Goal: Task Accomplishment & Management: Complete application form

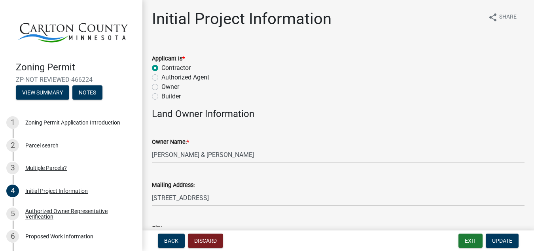
select select "33d21d3a-ebb3-419e-8315-ef7213d04586"
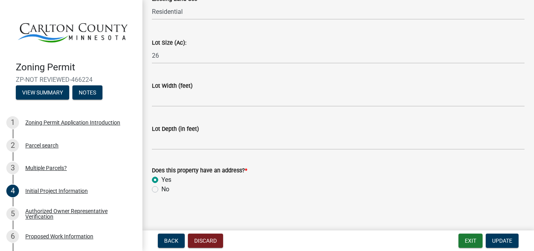
scroll to position [1123, 0]
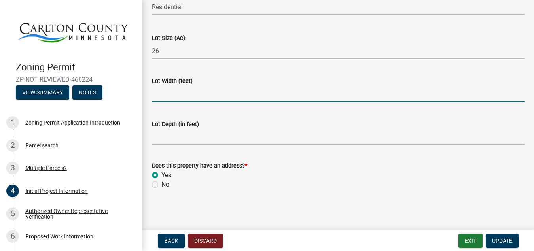
click at [155, 98] on input "Lot Width (feet)" at bounding box center [338, 94] width 372 height 16
type input "700"
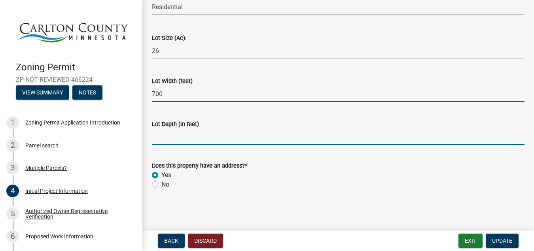
click at [154, 144] on input "Lot Depth (in feet)" at bounding box center [338, 137] width 372 height 16
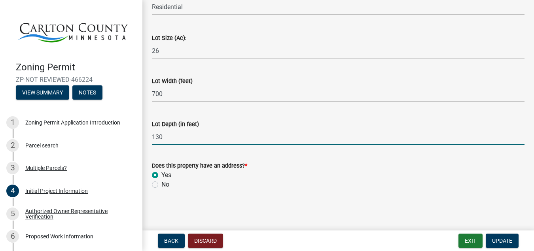
type input "1300"
click at [501, 243] on span "Update" at bounding box center [502, 241] width 20 height 6
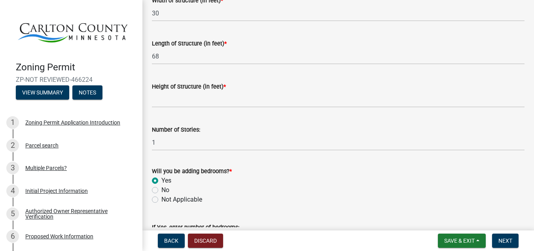
scroll to position [451, 0]
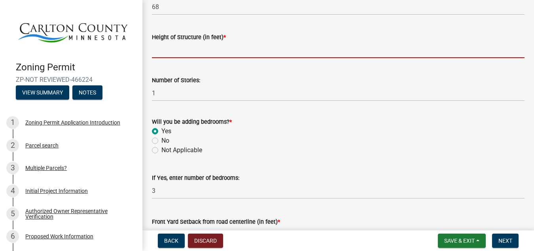
click at [170, 52] on input "Height of Structure (in feet) *" at bounding box center [338, 50] width 372 height 16
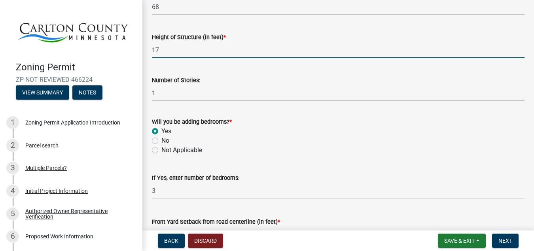
scroll to position [601, 0]
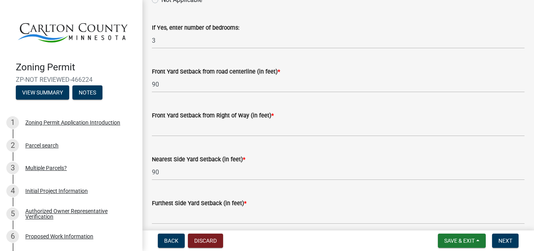
type input "17"
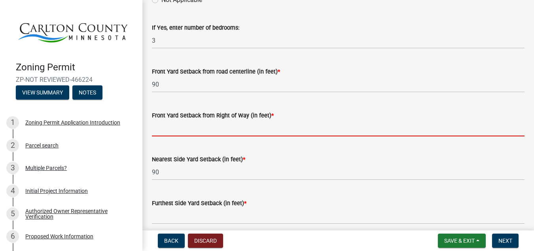
click at [156, 131] on input "text" at bounding box center [338, 128] width 372 height 16
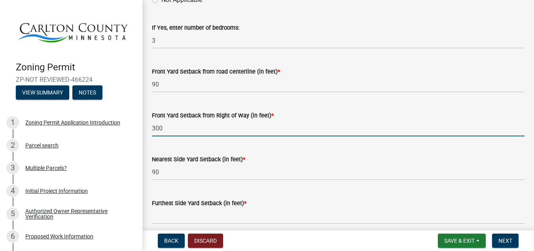
type input "300"
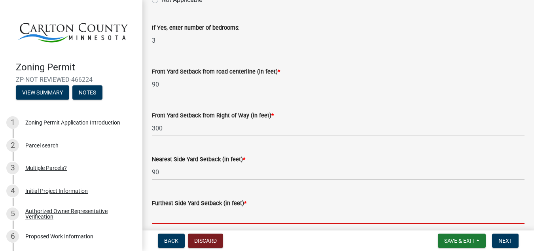
click at [175, 213] on input "text" at bounding box center [338, 216] width 372 height 16
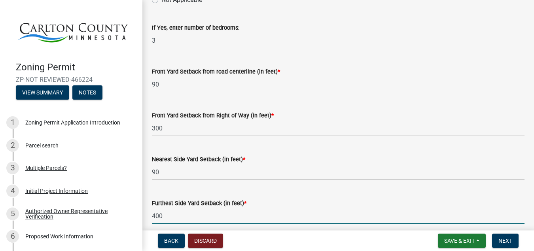
type input "400"
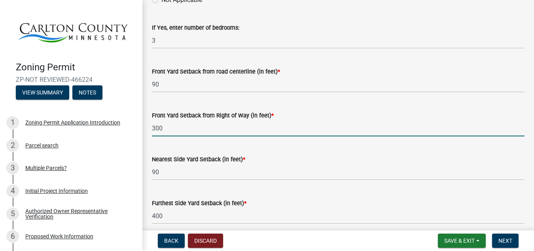
drag, startPoint x: 166, startPoint y: 131, endPoint x: 138, endPoint y: 126, distance: 28.0
click at [152, 126] on input "300" at bounding box center [338, 128] width 372 height 16
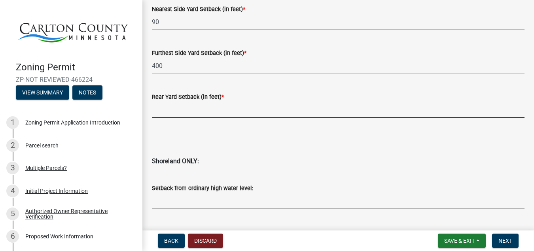
click at [170, 111] on input "text" at bounding box center [338, 110] width 372 height 16
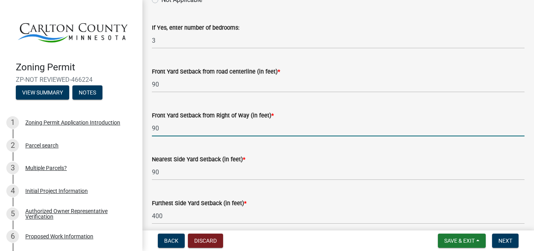
drag, startPoint x: 176, startPoint y: 131, endPoint x: 128, endPoint y: 126, distance: 47.3
click at [152, 126] on input "90" at bounding box center [338, 128] width 372 height 16
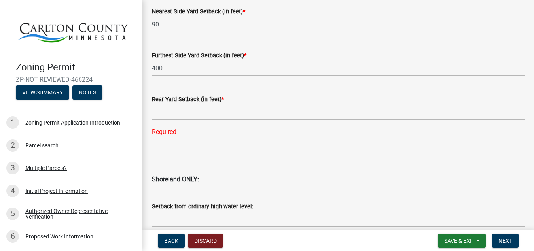
scroll to position [751, 0]
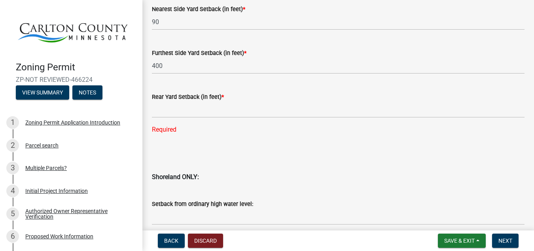
type input "150"
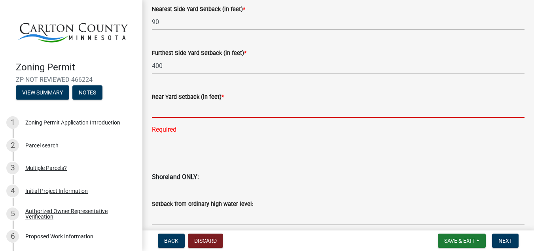
click at [166, 109] on input "text" at bounding box center [338, 110] width 372 height 16
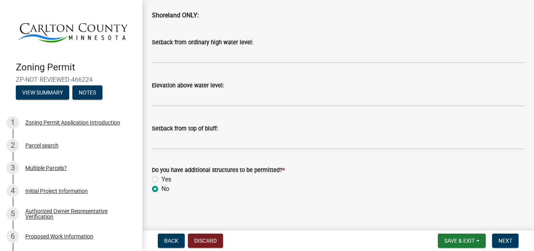
scroll to position [917, 0]
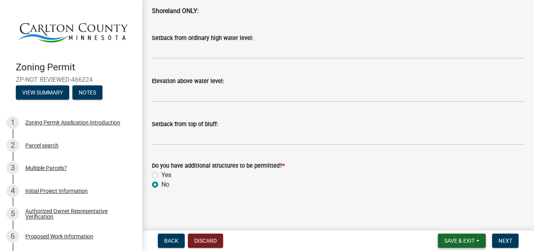
type input "1200"
click at [455, 238] on span "Save & Exit" at bounding box center [459, 241] width 30 height 6
click at [440, 202] on button "Save" at bounding box center [453, 201] width 63 height 19
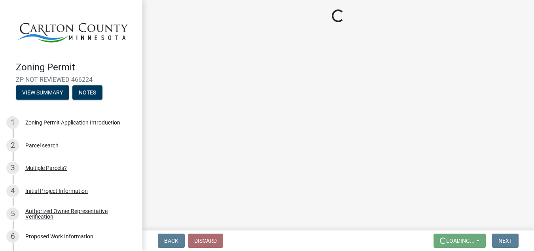
scroll to position [0, 0]
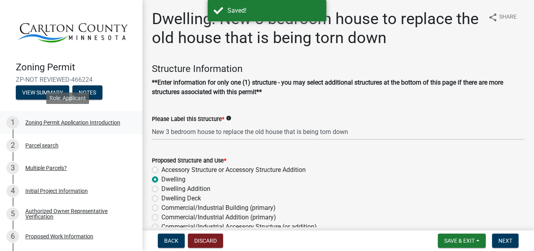
click at [87, 120] on div "Zoning Permit Application Introduction" at bounding box center [72, 123] width 95 height 6
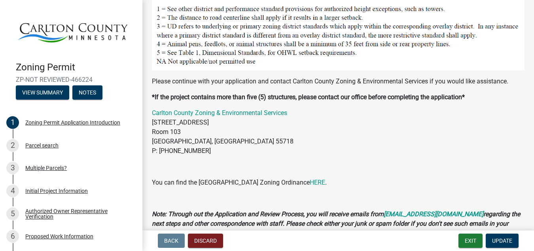
scroll to position [809, 0]
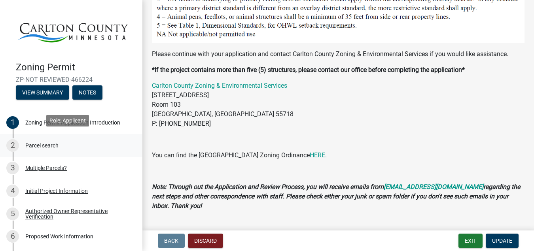
click at [51, 144] on div "Parcel search" at bounding box center [41, 146] width 33 height 6
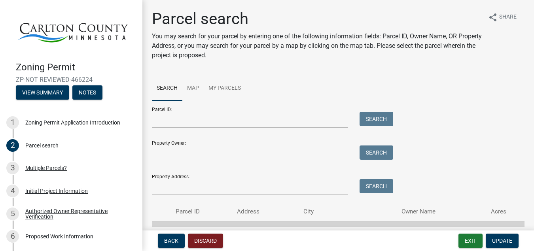
scroll to position [44, 0]
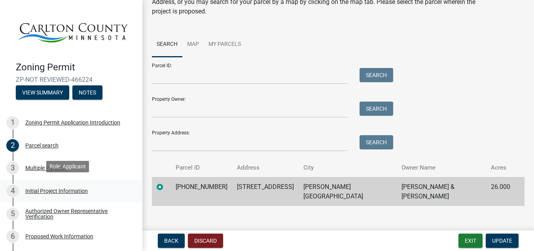
click at [54, 188] on div "Initial Project Information" at bounding box center [56, 191] width 62 height 6
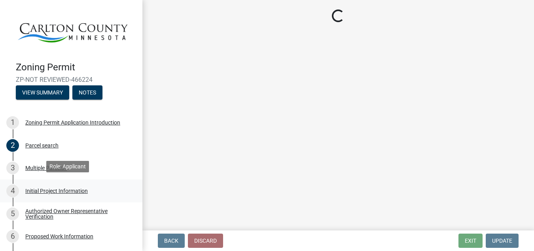
scroll to position [0, 0]
select select "33d21d3a-ebb3-419e-8315-ef7213d04586"
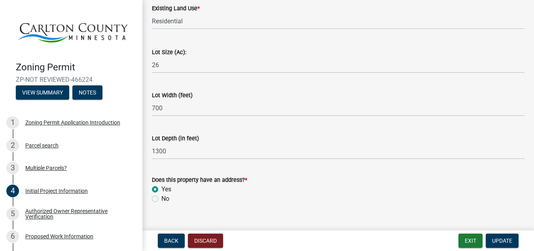
scroll to position [1123, 0]
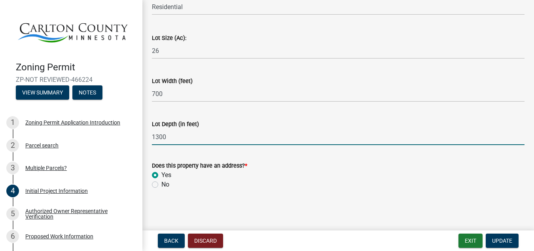
drag, startPoint x: 171, startPoint y: 138, endPoint x: 153, endPoint y: 138, distance: 18.2
click at [153, 138] on input "1300" at bounding box center [338, 137] width 372 height 16
type input "1450"
click at [505, 239] on span "Update" at bounding box center [502, 241] width 20 height 6
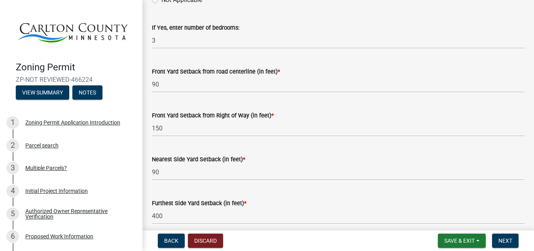
scroll to position [751, 0]
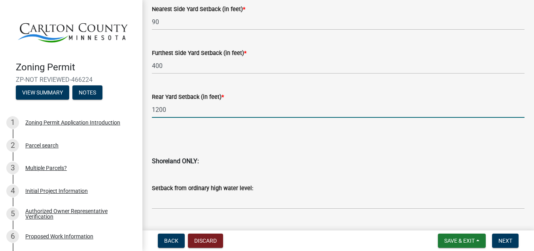
drag, startPoint x: 169, startPoint y: 109, endPoint x: 94, endPoint y: 109, distance: 75.1
click at [152, 109] on input "1200" at bounding box center [338, 110] width 372 height 16
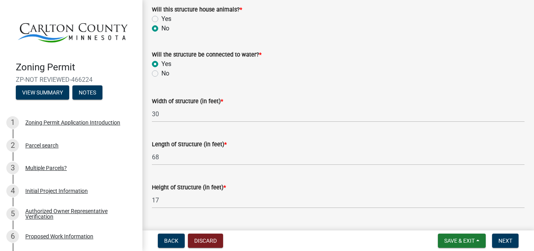
scroll to position [0, 0]
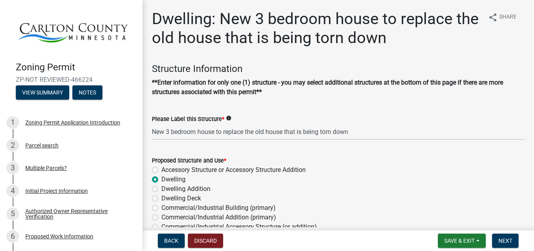
type input "1300"
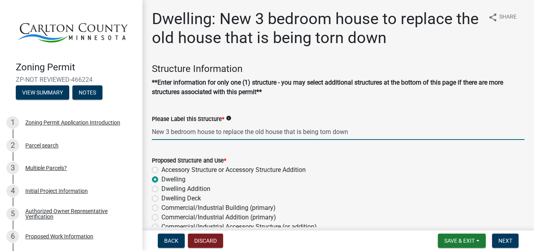
click at [355, 135] on input "New 3 bedroom house to replace the old house that is being torn down" at bounding box center [338, 132] width 372 height 16
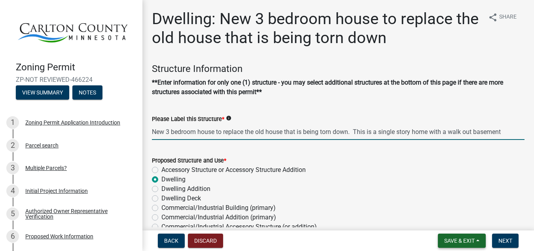
type input "New 3 bedroom house to replace the old house that is being torn down. This is a…"
click at [465, 242] on span "Save & Exit" at bounding box center [459, 241] width 30 height 6
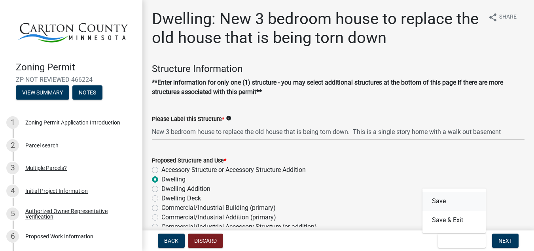
click at [436, 202] on button "Save" at bounding box center [453, 201] width 63 height 19
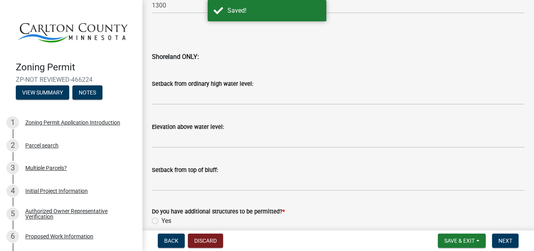
scroll to position [920, 0]
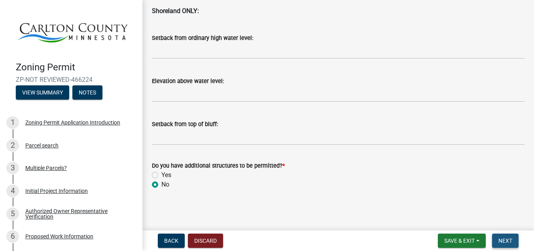
click at [498, 244] on span "Next" at bounding box center [505, 241] width 14 height 6
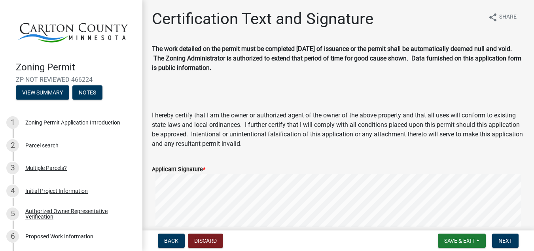
scroll to position [150, 0]
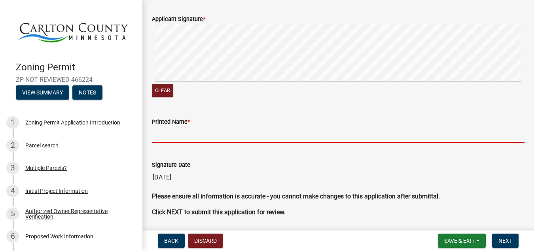
click at [161, 133] on input "Printed Name *" at bounding box center [338, 134] width 372 height 16
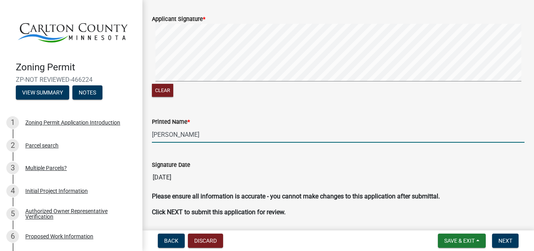
click at [264, 95] on div "Clear" at bounding box center [338, 61] width 372 height 75
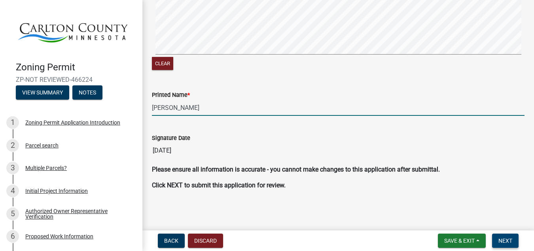
type input "[PERSON_NAME]"
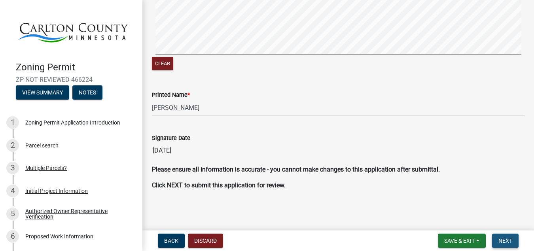
click at [506, 242] on span "Next" at bounding box center [505, 241] width 14 height 6
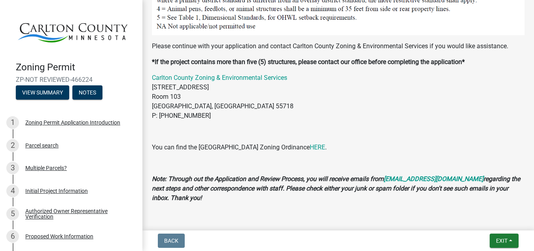
scroll to position [952, 0]
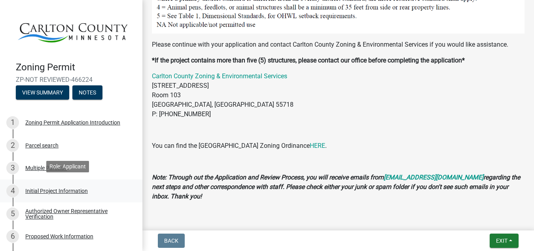
click at [59, 188] on div "Initial Project Information" at bounding box center [56, 191] width 62 height 6
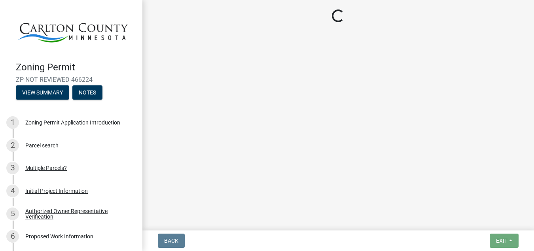
select select "33d21d3a-ebb3-419e-8315-ef7213d04586"
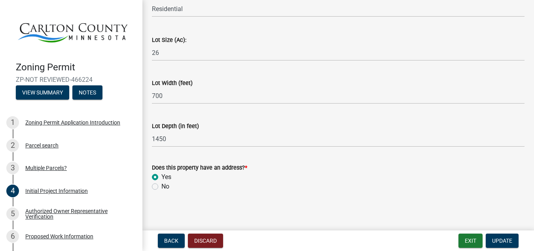
scroll to position [1123, 0]
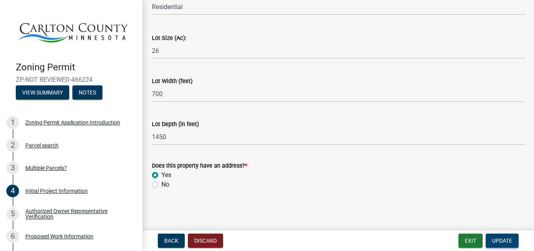
click at [502, 238] on span "Update" at bounding box center [502, 241] width 20 height 6
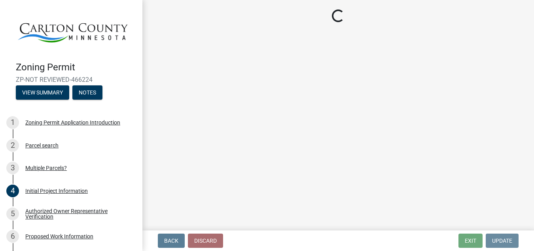
scroll to position [0, 0]
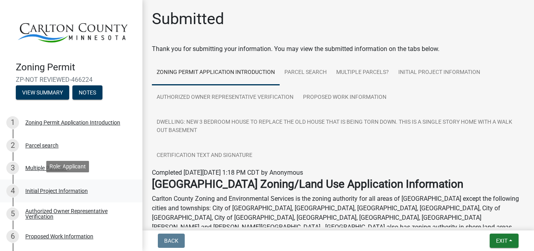
click at [65, 188] on div "Initial Project Information" at bounding box center [56, 191] width 62 height 6
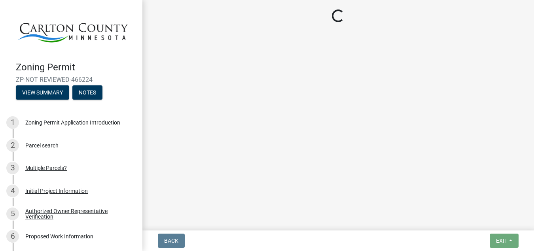
select select "33d21d3a-ebb3-419e-8315-ef7213d04586"
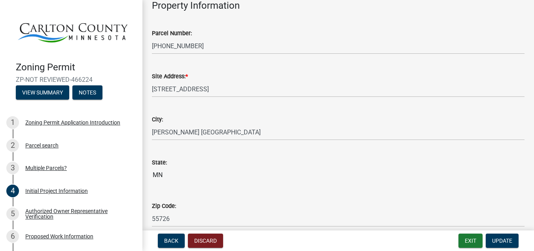
scroll to position [1123, 0]
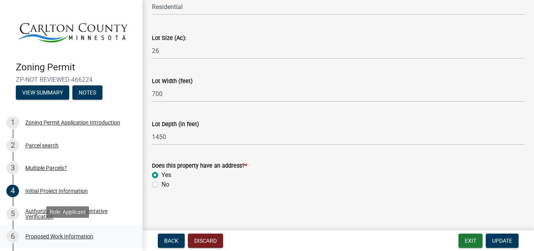
click at [81, 234] on div "Proposed Work Information" at bounding box center [59, 237] width 68 height 6
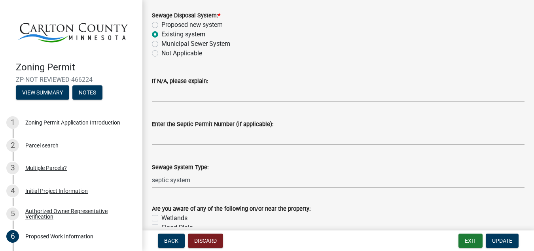
scroll to position [0, 0]
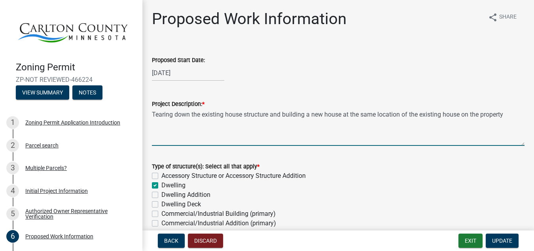
click at [506, 116] on textarea "Tearing down the existing house structure and building a new house at the same …" at bounding box center [338, 127] width 372 height 37
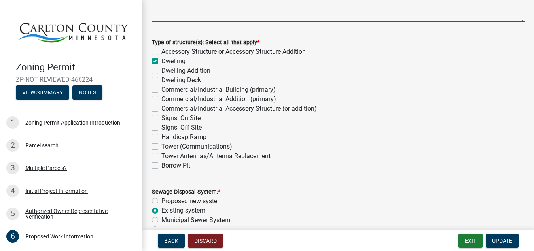
scroll to position [150, 0]
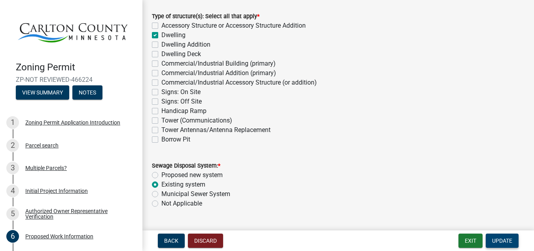
type textarea "Tearing down the existing house structure and building a new house at the same …"
click at [501, 245] on button "Update" at bounding box center [501, 241] width 33 height 14
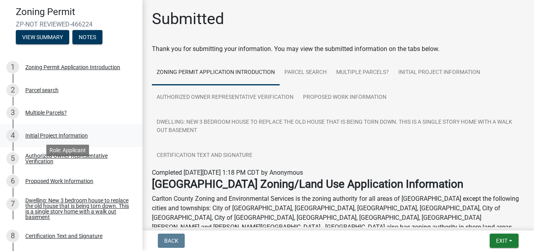
scroll to position [16, 0]
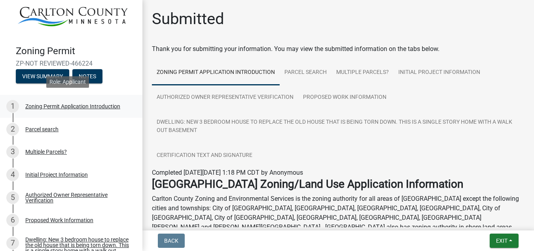
click at [107, 104] on div "Zoning Permit Application Introduction" at bounding box center [72, 107] width 95 height 6
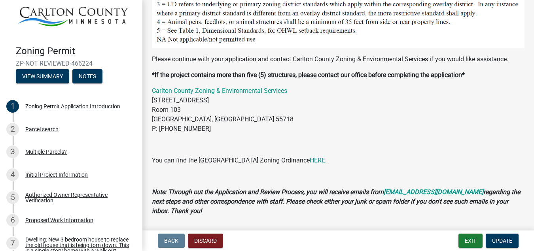
scroll to position [809, 0]
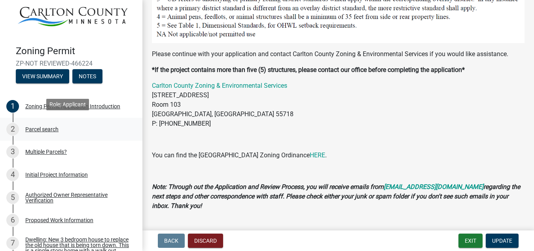
click at [43, 131] on div "2 Parcel search" at bounding box center [67, 129] width 123 height 13
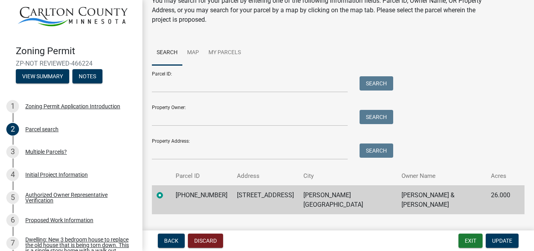
scroll to position [44, 0]
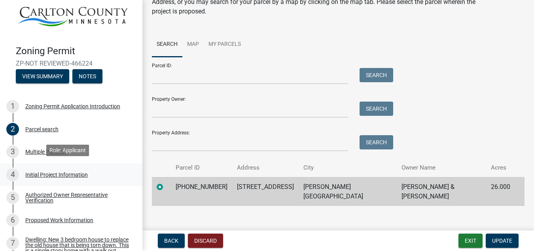
click at [56, 172] on div "Initial Project Information" at bounding box center [56, 175] width 62 height 6
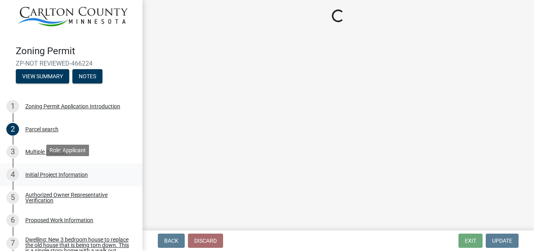
scroll to position [0, 0]
select select "33d21d3a-ebb3-419e-8315-ef7213d04586"
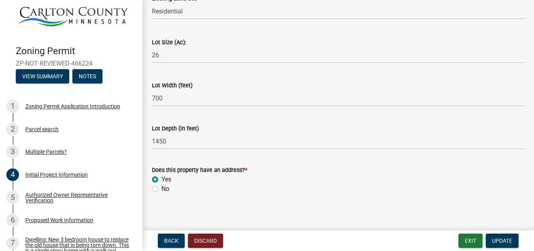
scroll to position [1123, 0]
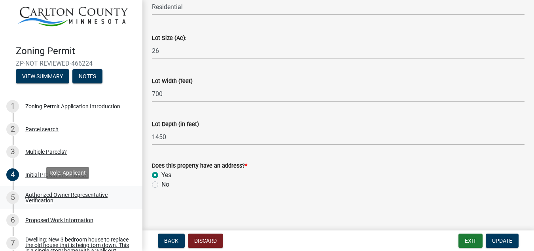
click at [79, 194] on div "Authorized Owner Representative Verification" at bounding box center [77, 197] width 104 height 11
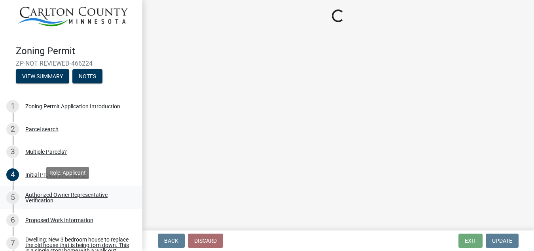
scroll to position [0, 0]
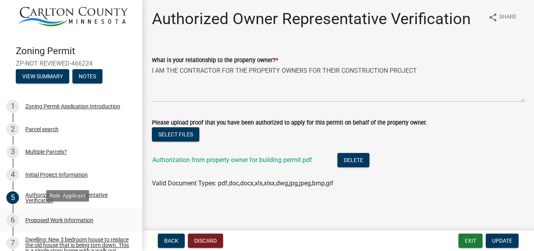
click at [78, 219] on div "Proposed Work Information" at bounding box center [59, 220] width 68 height 6
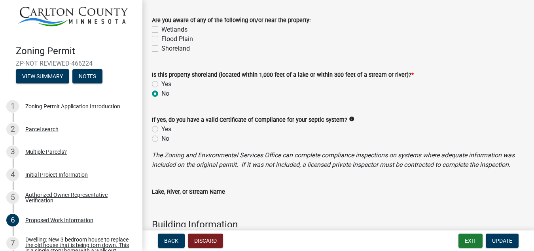
scroll to position [601, 0]
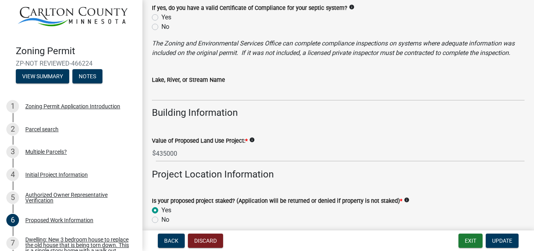
click at [161, 19] on label "Yes" at bounding box center [166, 17] width 10 height 9
click at [161, 18] on input "Yes" at bounding box center [163, 15] width 5 height 5
radio input "true"
click at [508, 244] on button "Update" at bounding box center [501, 241] width 33 height 14
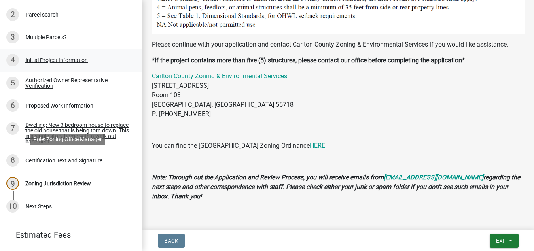
scroll to position [151, 0]
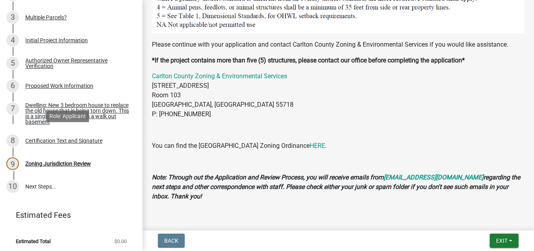
click at [69, 138] on div "Certification Text and Signature" at bounding box center [63, 141] width 77 height 6
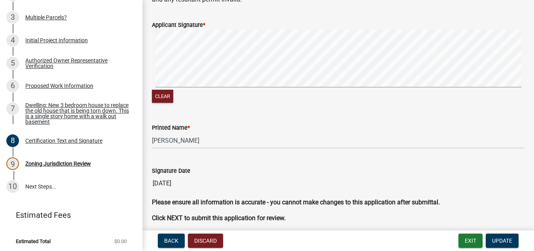
scroll to position [150, 0]
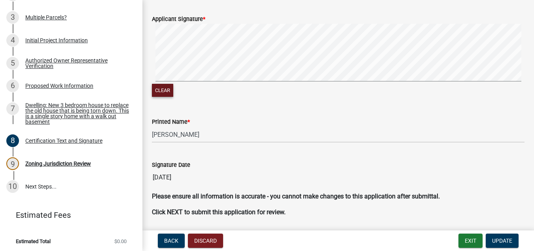
click at [166, 89] on button "Clear" at bounding box center [162, 90] width 21 height 13
click at [508, 244] on span "Update" at bounding box center [502, 241] width 20 height 6
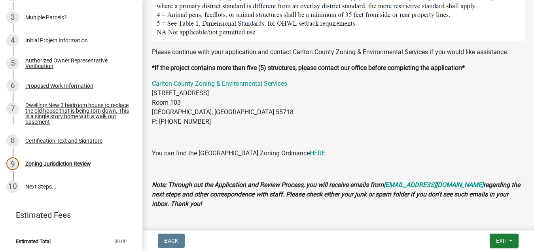
scroll to position [952, 0]
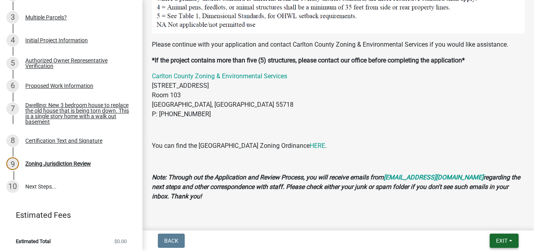
click at [504, 243] on span "Exit" at bounding box center [501, 241] width 11 height 6
click at [483, 224] on button "Save & Exit" at bounding box center [486, 220] width 63 height 19
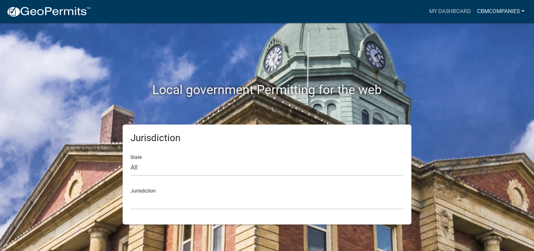
click at [510, 11] on link "cbmcompanies" at bounding box center [501, 11] width 54 height 15
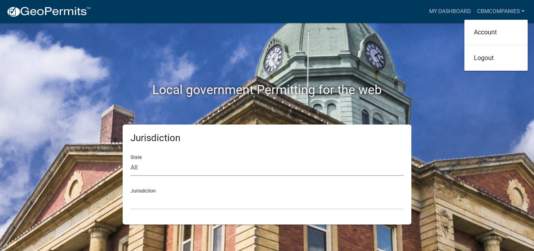
click at [149, 166] on select "All Colorado Georgia Indiana Iowa Kansas Minnesota Ohio South Carolina Wisconsin" at bounding box center [266, 168] width 273 height 16
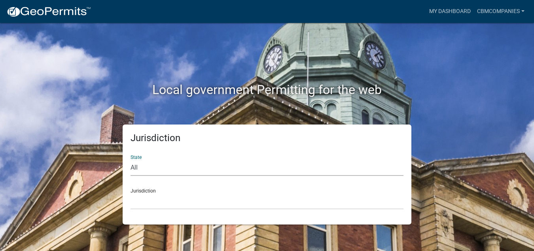
select select "Minnesota"
click option "Minnesota" at bounding box center [0, 0] width 0 height 0
click at [149, 199] on select "Becker County, Minnesota Benton County, Minnesota Carlton County, Minnesota Cit…" at bounding box center [266, 201] width 273 height 16
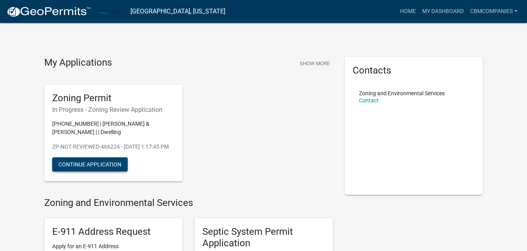
click at [112, 168] on button "Continue Application" at bounding box center [90, 164] width 76 height 14
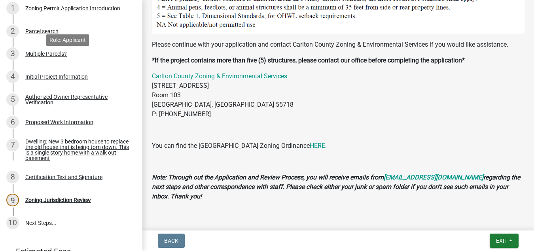
scroll to position [151, 0]
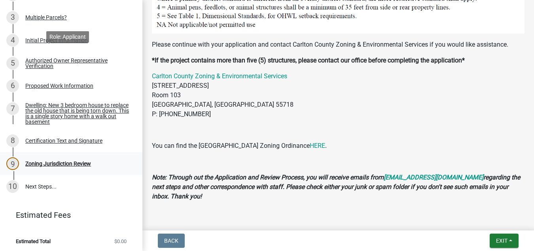
click at [87, 163] on div "Zoning Jurisdiction Review" at bounding box center [58, 164] width 66 height 6
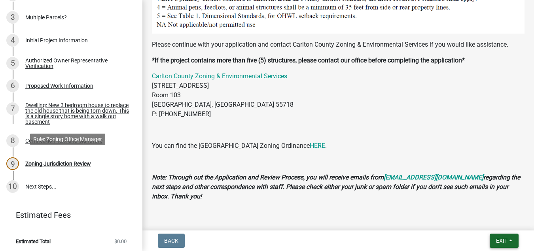
click at [506, 245] on button "Exit" at bounding box center [503, 241] width 29 height 14
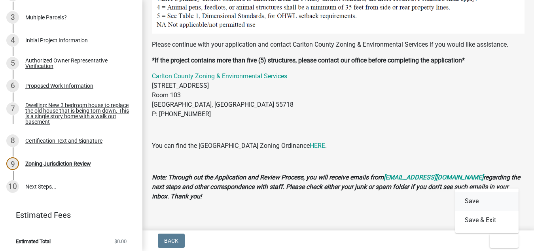
click at [476, 201] on button "Save" at bounding box center [486, 201] width 63 height 19
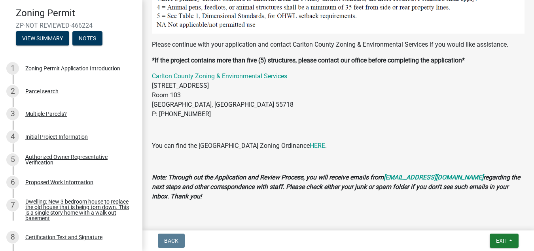
scroll to position [43, 0]
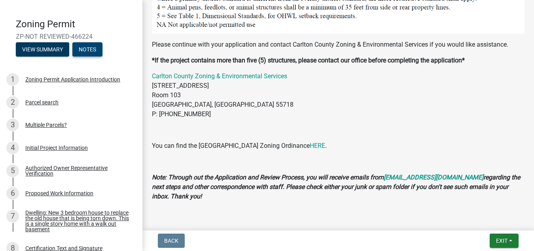
click at [94, 47] on button "Notes" at bounding box center [87, 49] width 30 height 14
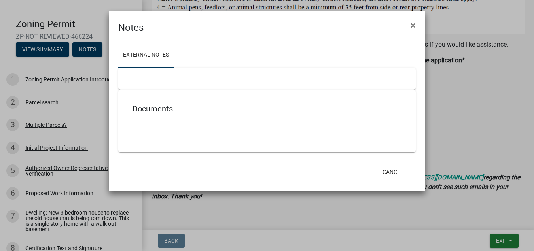
click at [154, 111] on h5 "Documents" at bounding box center [266, 108] width 269 height 9
click at [172, 79] on div at bounding box center [266, 79] width 297 height 22
click at [414, 26] on span "×" at bounding box center [412, 25] width 5 height 11
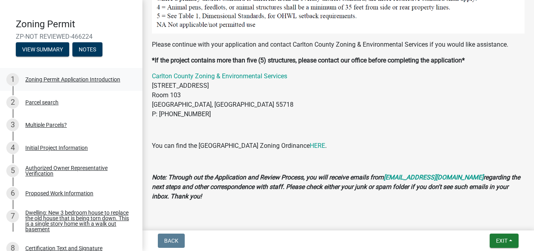
click at [90, 78] on div "Zoning Permit Application Introduction" at bounding box center [72, 80] width 95 height 6
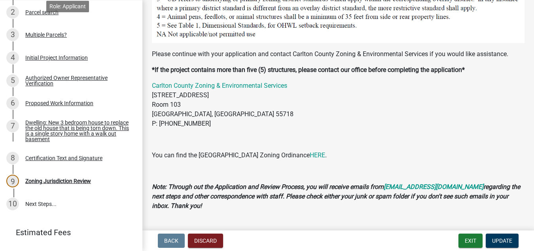
scroll to position [136, 0]
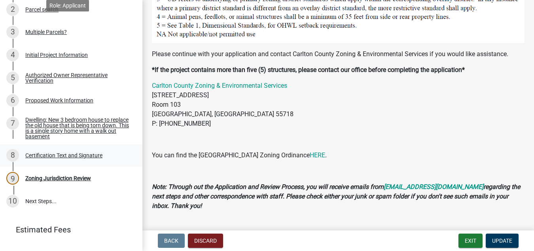
click at [93, 158] on div "8 Certification Text and Signature" at bounding box center [67, 155] width 123 height 13
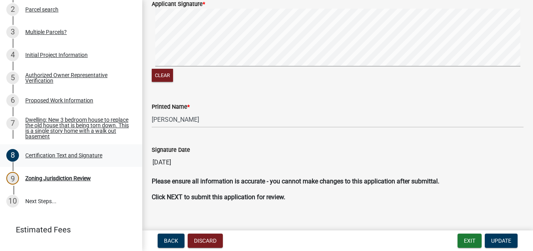
scroll to position [177, 0]
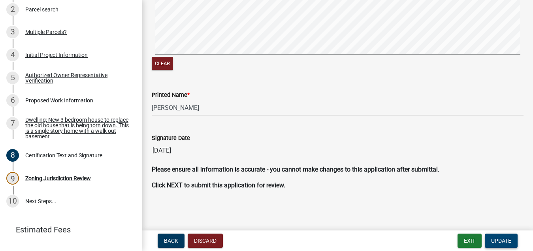
click at [504, 244] on span "Update" at bounding box center [501, 241] width 20 height 6
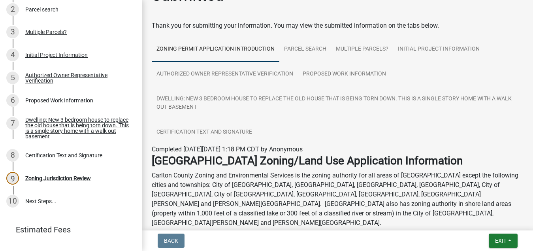
scroll to position [0, 0]
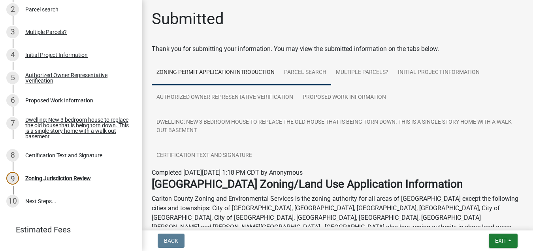
click at [313, 71] on link "Parcel search" at bounding box center [305, 72] width 52 height 25
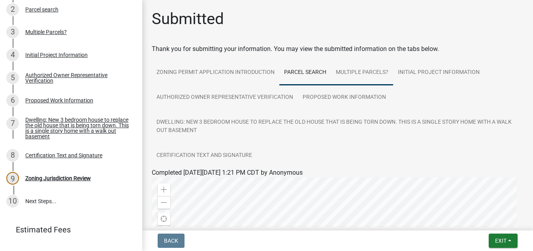
click at [376, 73] on link "Multiple Parcels?" at bounding box center [362, 72] width 62 height 25
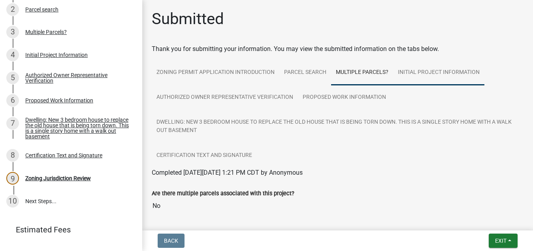
click at [451, 70] on link "Initial Project Information" at bounding box center [438, 72] width 91 height 25
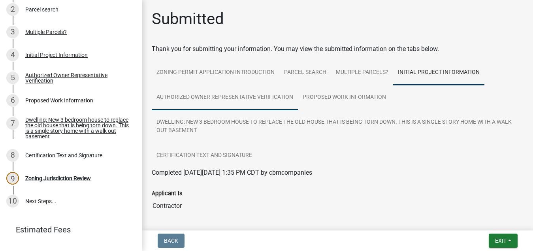
click at [240, 96] on link "Authorized Owner Representative Verification" at bounding box center [225, 97] width 146 height 25
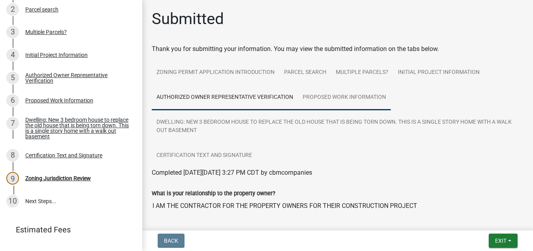
click at [364, 96] on link "Proposed Work Information" at bounding box center [344, 97] width 93 height 25
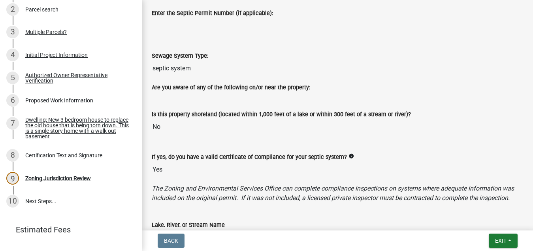
scroll to position [432, 0]
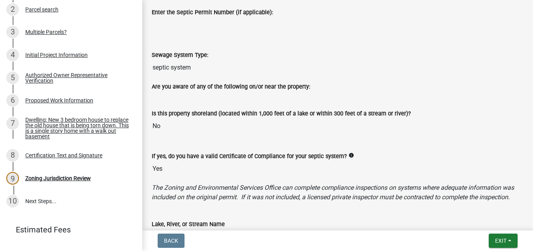
click at [450, 192] on p "The Zoning and Environmental Services Office can complete compliance inspection…" at bounding box center [338, 192] width 372 height 19
click at [450, 184] on icon "The Zoning and Environmental Services Office can complete compliance inspection…" at bounding box center [333, 192] width 362 height 17
click at [453, 160] on div "If yes, do you have a valid Certificate of Compliance for your septic system? i…" at bounding box center [338, 155] width 372 height 9
click at [454, 130] on input "No" at bounding box center [338, 126] width 372 height 16
click at [454, 122] on div "Is this property shoreland (located within 1,000 feet of a lake or within 300 f…" at bounding box center [338, 116] width 372 height 36
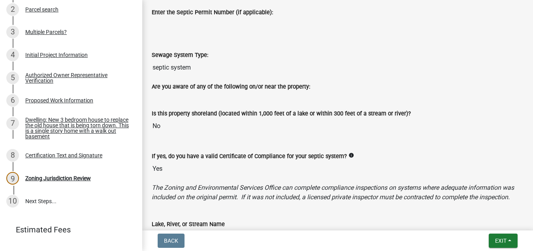
click at [454, 114] on div "Is this property shoreland (located within 1,000 feet of a lake or within 300 f…" at bounding box center [338, 113] width 372 height 9
click at [453, 107] on div "Is this property shoreland (located within 1,000 feet of a lake or within 300 f…" at bounding box center [338, 116] width 372 height 36
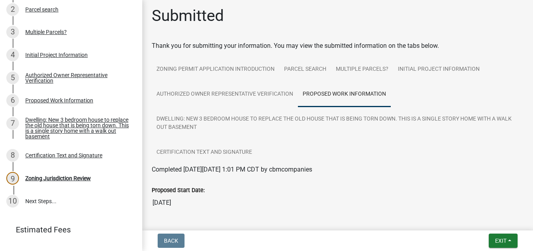
scroll to position [0, 0]
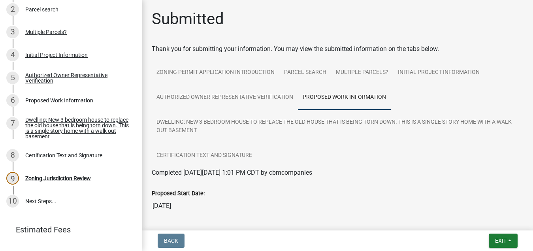
click at [394, 154] on ul "Zoning Permit Application Introduction Parcel search Multiple Parcels? Initial …" at bounding box center [338, 114] width 372 height 108
click at [86, 98] on div "Proposed Work Information" at bounding box center [59, 101] width 68 height 6
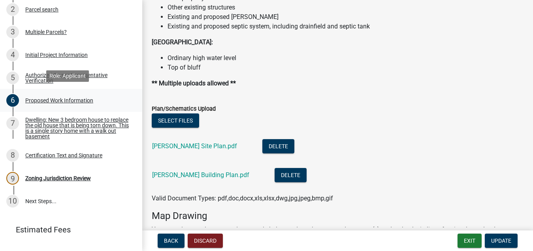
scroll to position [984, 0]
click at [182, 127] on button "Select files" at bounding box center [175, 120] width 47 height 14
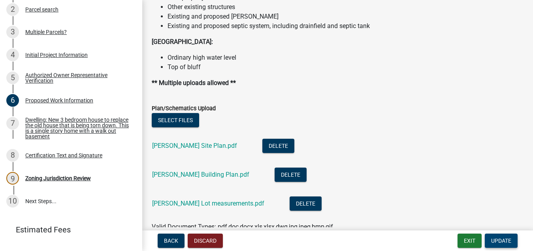
click at [508, 245] on button "Update" at bounding box center [501, 241] width 33 height 14
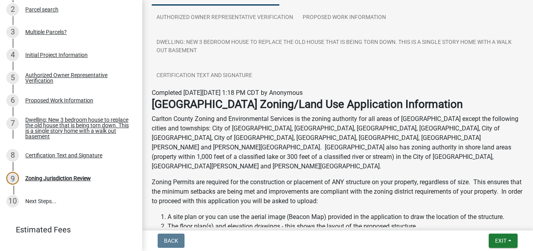
scroll to position [80, 0]
click at [228, 76] on link "Certification Text and Signature" at bounding box center [204, 75] width 105 height 25
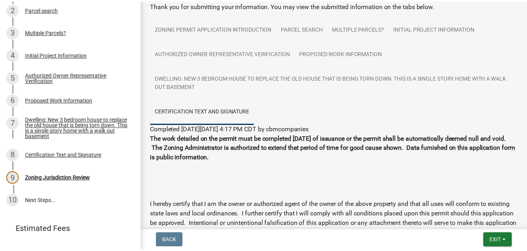
scroll to position [0, 0]
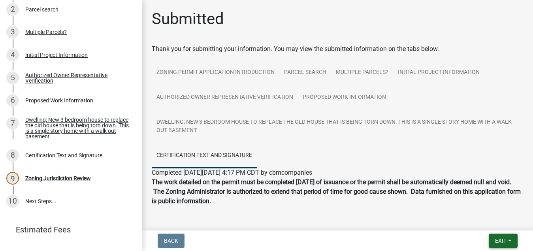
click at [503, 241] on span "Exit" at bounding box center [500, 241] width 11 height 6
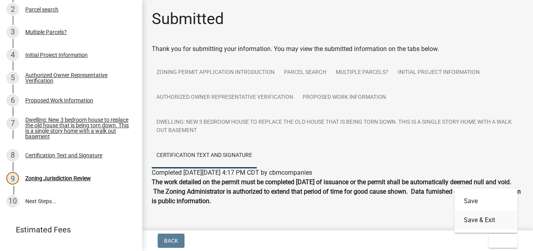
click at [490, 221] on button "Save & Exit" at bounding box center [486, 220] width 63 height 19
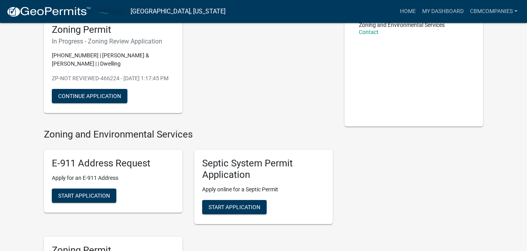
scroll to position [68, 0]
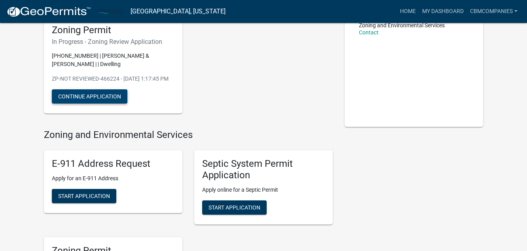
click at [108, 96] on button "Continue Application" at bounding box center [90, 96] width 76 height 14
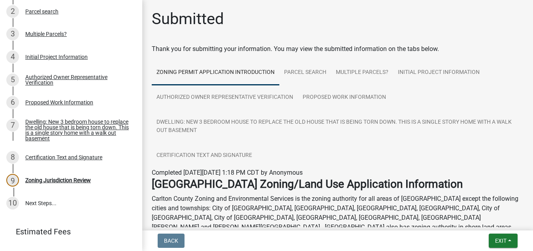
scroll to position [151, 0]
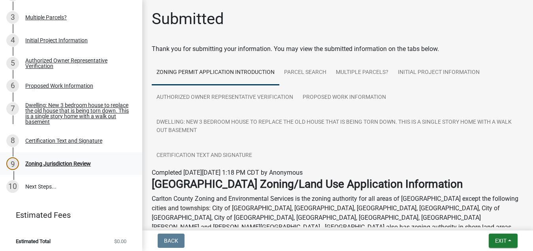
click at [82, 162] on div "Zoning Jurisdiction Review" at bounding box center [58, 164] width 66 height 6
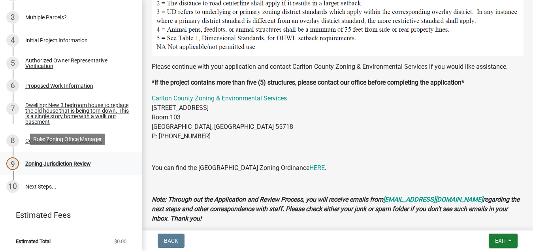
scroll to position [951, 0]
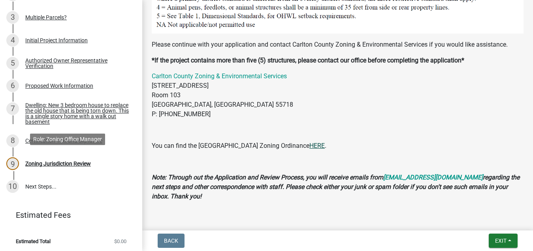
click at [310, 142] on link "HERE" at bounding box center [317, 146] width 15 height 8
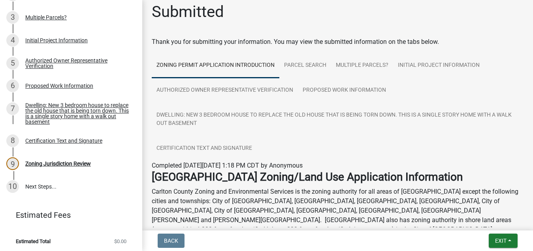
scroll to position [0, 0]
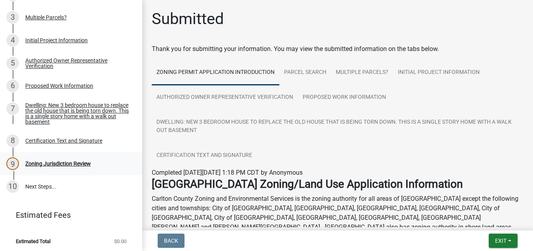
click at [86, 164] on div "Zoning Jurisdiction Review" at bounding box center [58, 164] width 66 height 6
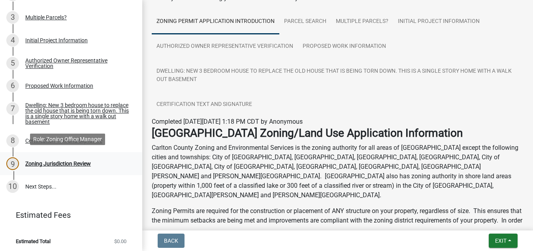
scroll to position [61, 0]
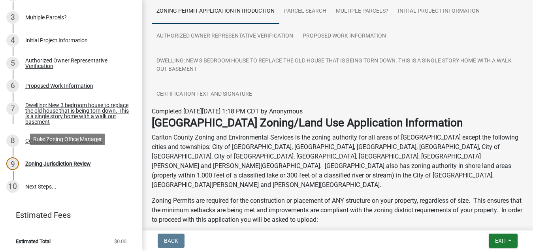
click at [489, 199] on p "Zoning Permits are required for the construction or placement of ANY structure …" at bounding box center [338, 210] width 372 height 28
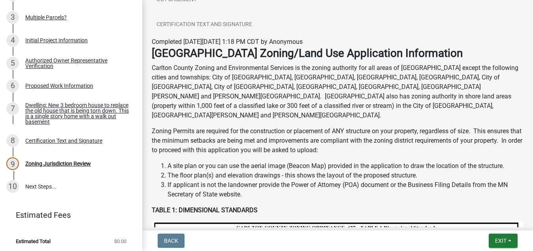
scroll to position [139, 0]
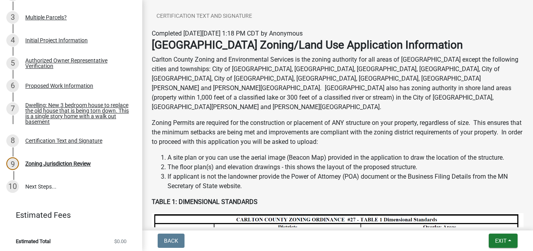
click at [489, 176] on li "If applicant is not the landowner provide the Power of Attorney (POA) document …" at bounding box center [346, 181] width 356 height 19
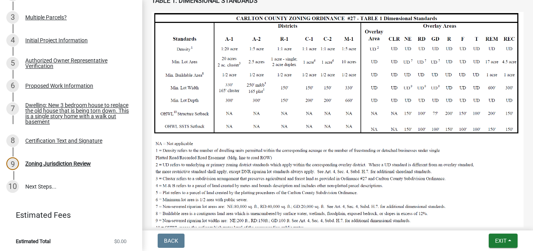
scroll to position [365, 0]
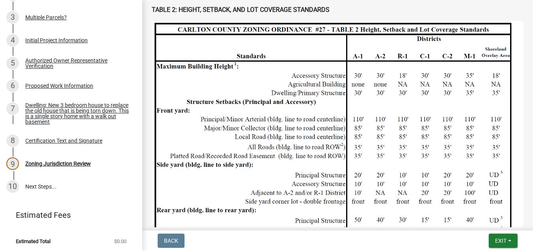
click at [489, 168] on img at bounding box center [338, 192] width 372 height 342
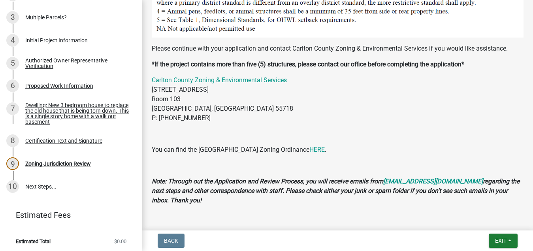
scroll to position [951, 0]
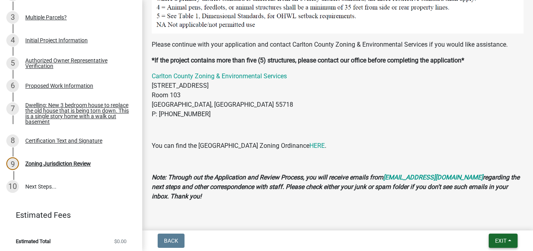
click at [504, 243] on span "Exit" at bounding box center [500, 241] width 11 height 6
click at [488, 223] on button "Save & Exit" at bounding box center [486, 220] width 63 height 19
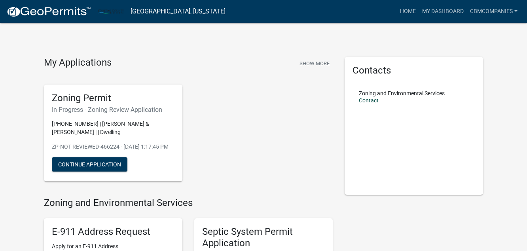
click at [368, 101] on link "Contact" at bounding box center [369, 100] width 20 height 6
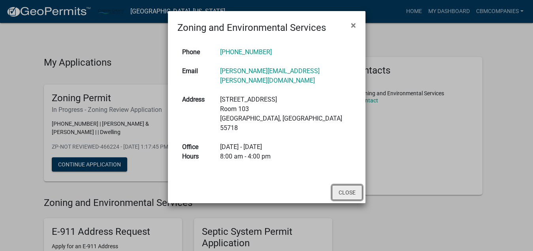
click at [350, 185] on button "Close" at bounding box center [347, 192] width 30 height 15
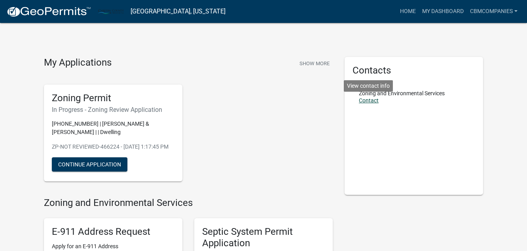
click at [371, 102] on link "Contact" at bounding box center [369, 100] width 20 height 6
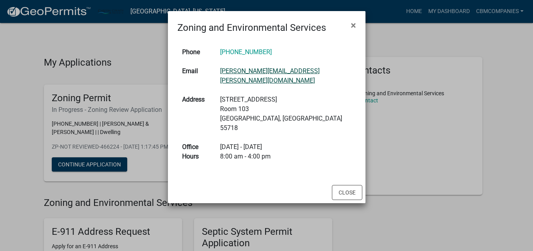
click at [308, 73] on link "chris.berg@carltoncountymn.gov" at bounding box center [270, 75] width 100 height 17
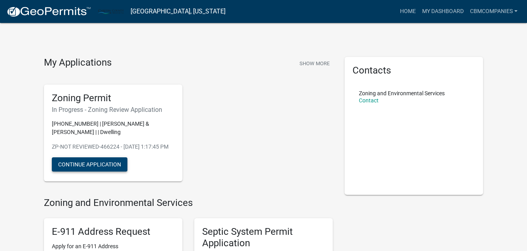
click at [106, 164] on button "Continue Application" at bounding box center [90, 164] width 76 height 14
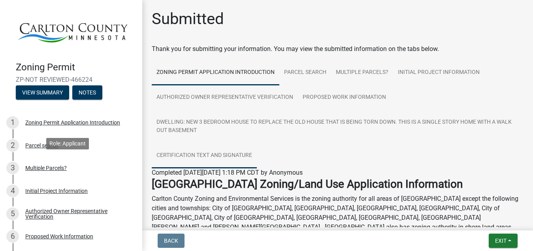
click at [239, 156] on link "Certification Text and Signature" at bounding box center [204, 155] width 105 height 25
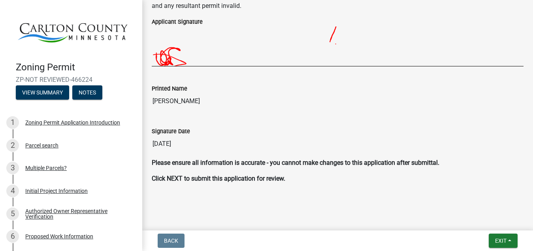
scroll to position [274, 0]
